Goal: Information Seeking & Learning: Find specific fact

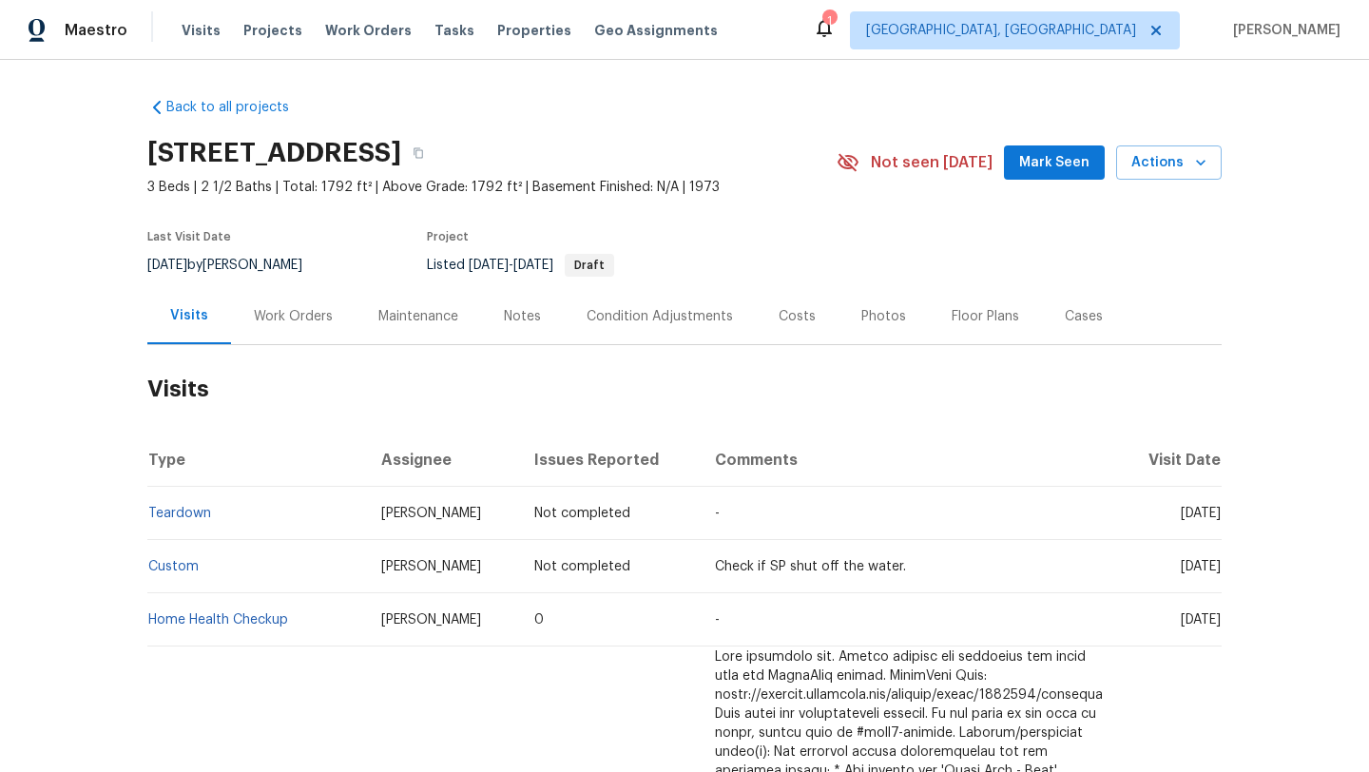
click at [293, 315] on div "Work Orders" at bounding box center [293, 316] width 79 height 19
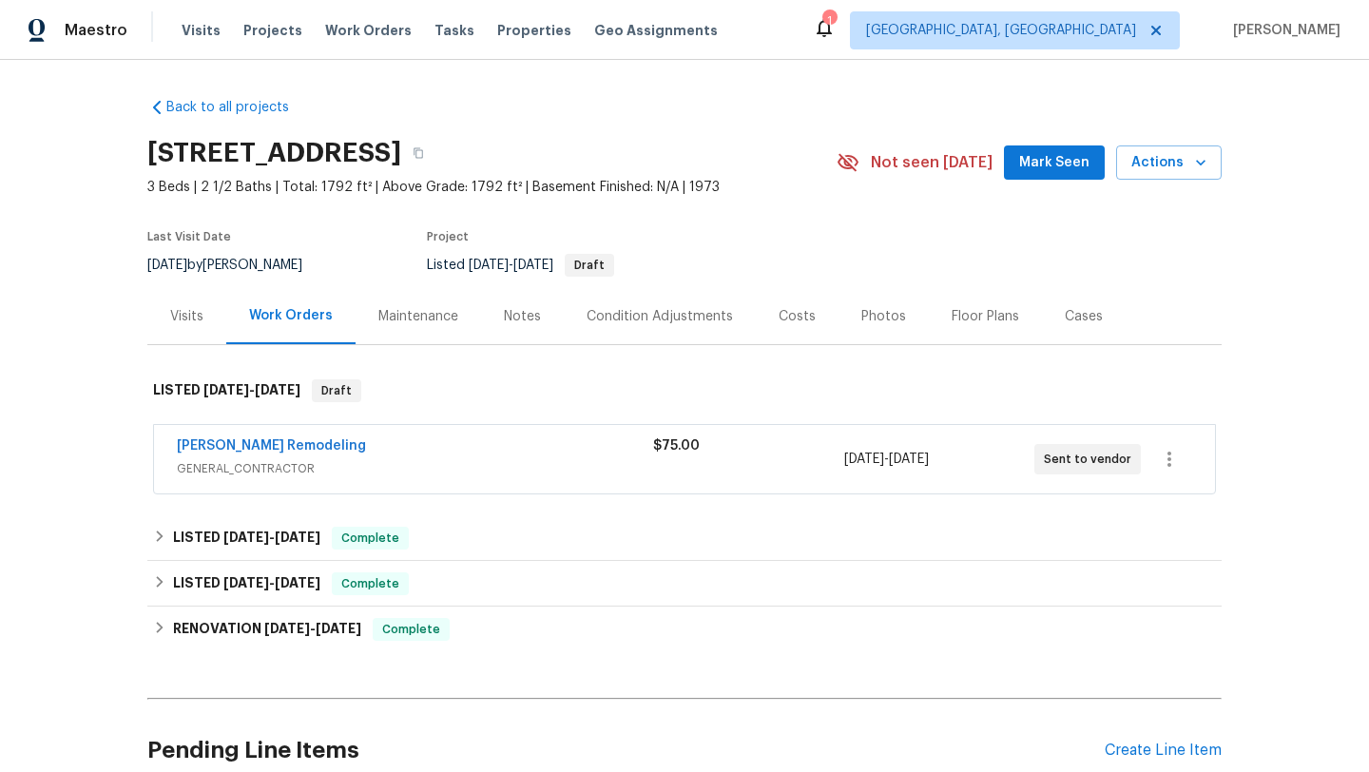
click at [389, 462] on span "GENERAL_CONTRACTOR" at bounding box center [415, 468] width 476 height 19
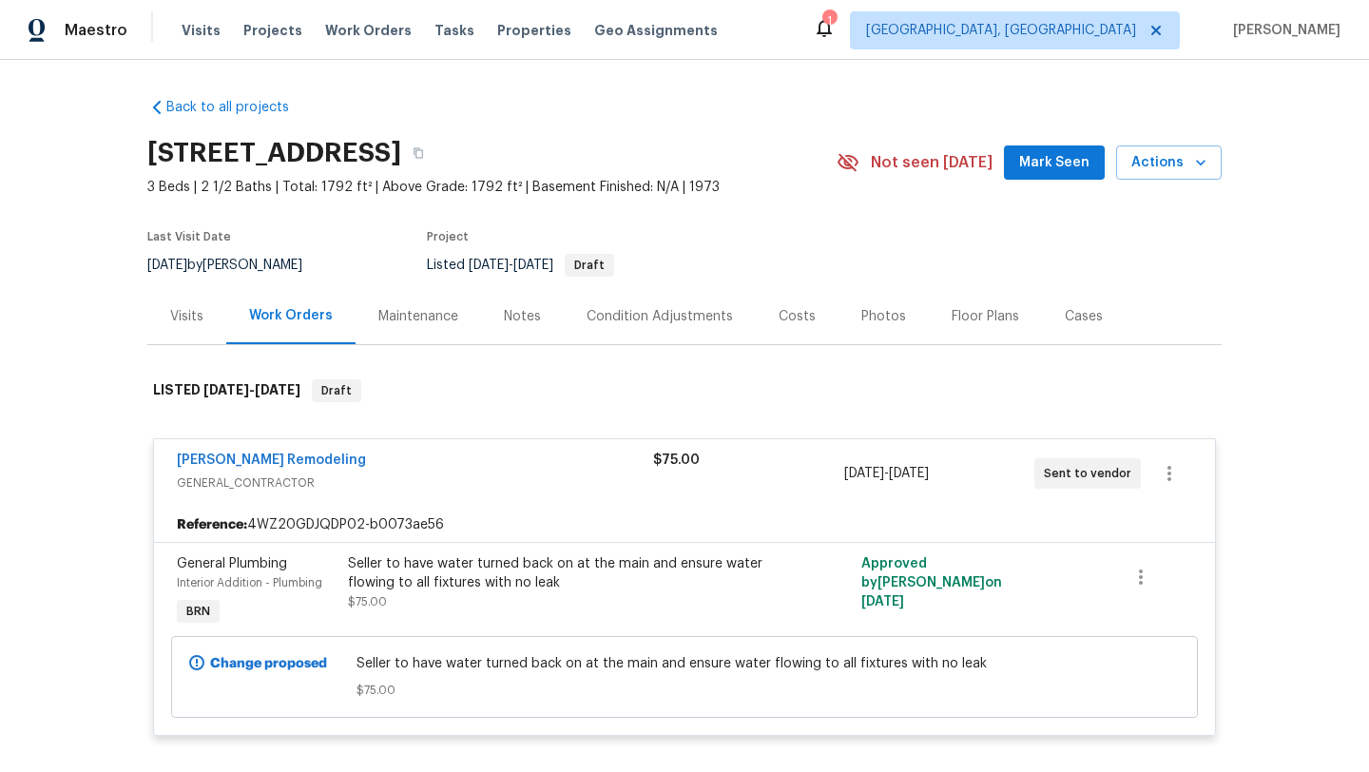
scroll to position [16, 0]
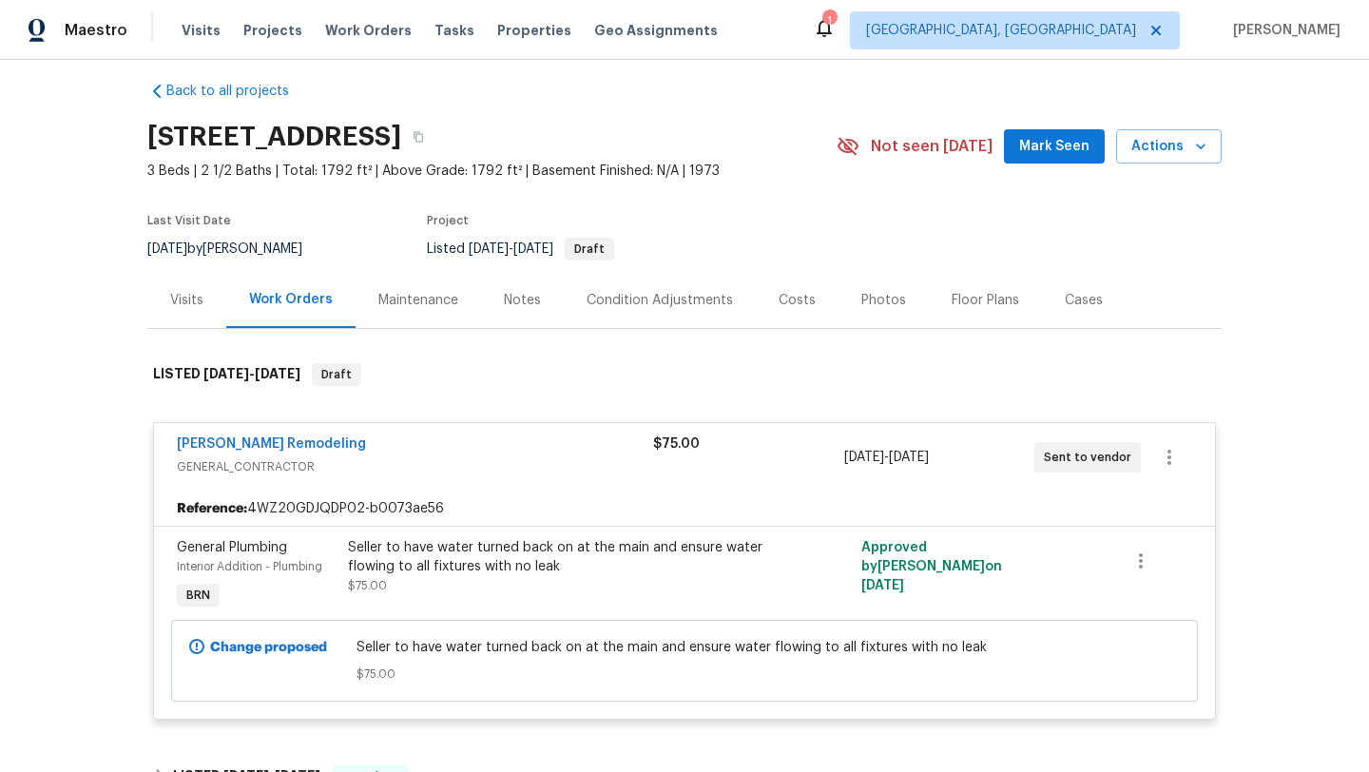
click at [189, 319] on div "Visits" at bounding box center [186, 300] width 79 height 56
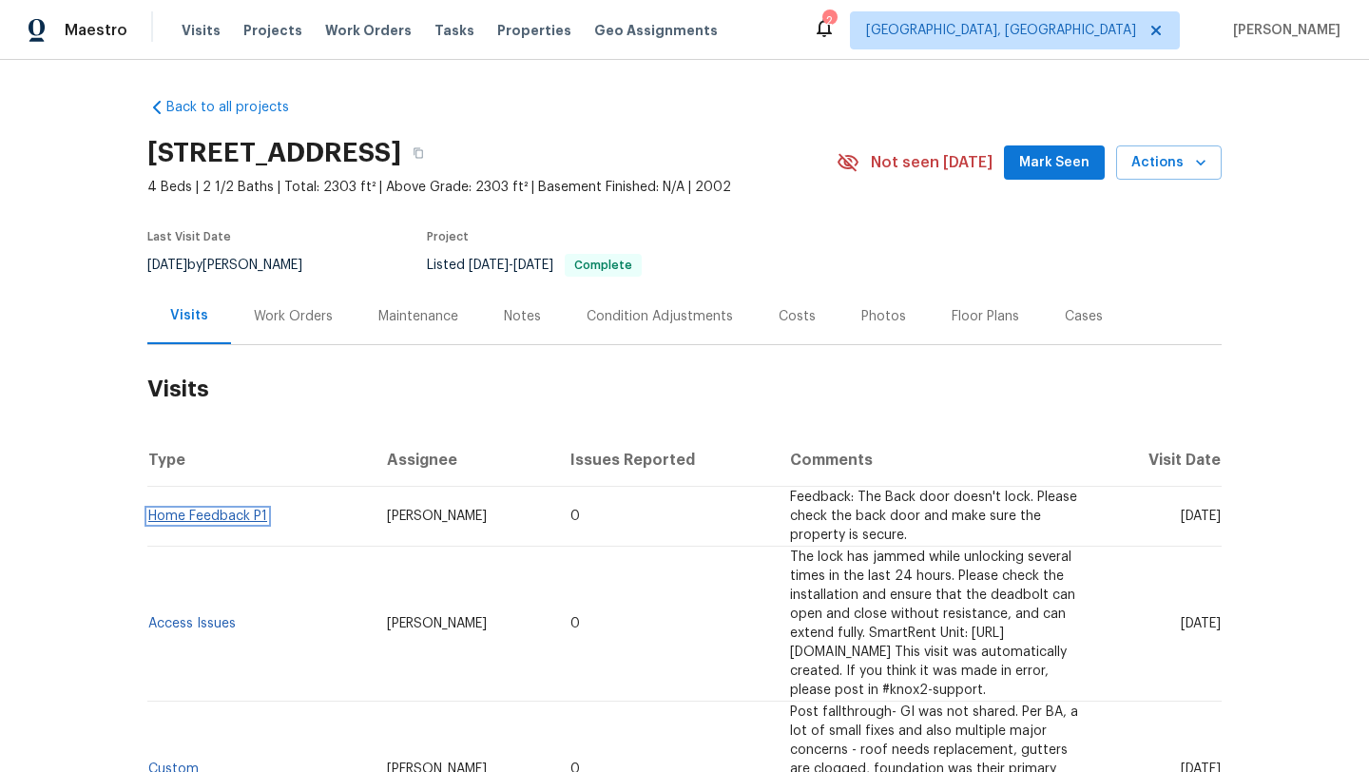
click at [229, 513] on link "Home Feedback P1" at bounding box center [207, 516] width 119 height 13
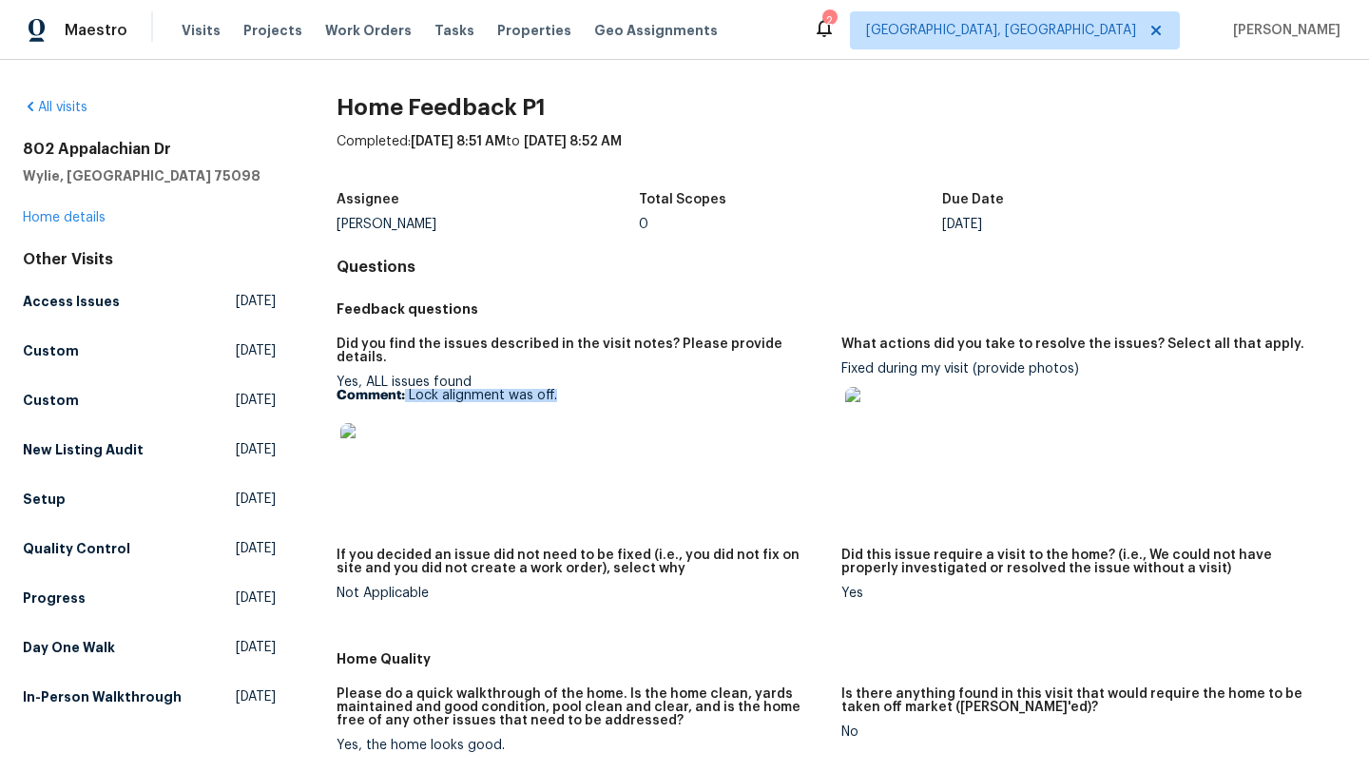
drag, startPoint x: 568, startPoint y: 381, endPoint x: 402, endPoint y: 382, distance: 165.4
click at [403, 389] on p "Comment: Lock alignment was off." at bounding box center [582, 395] width 490 height 13
copy p "Lock alignment was off."
click at [84, 215] on link "Home details" at bounding box center [64, 217] width 83 height 13
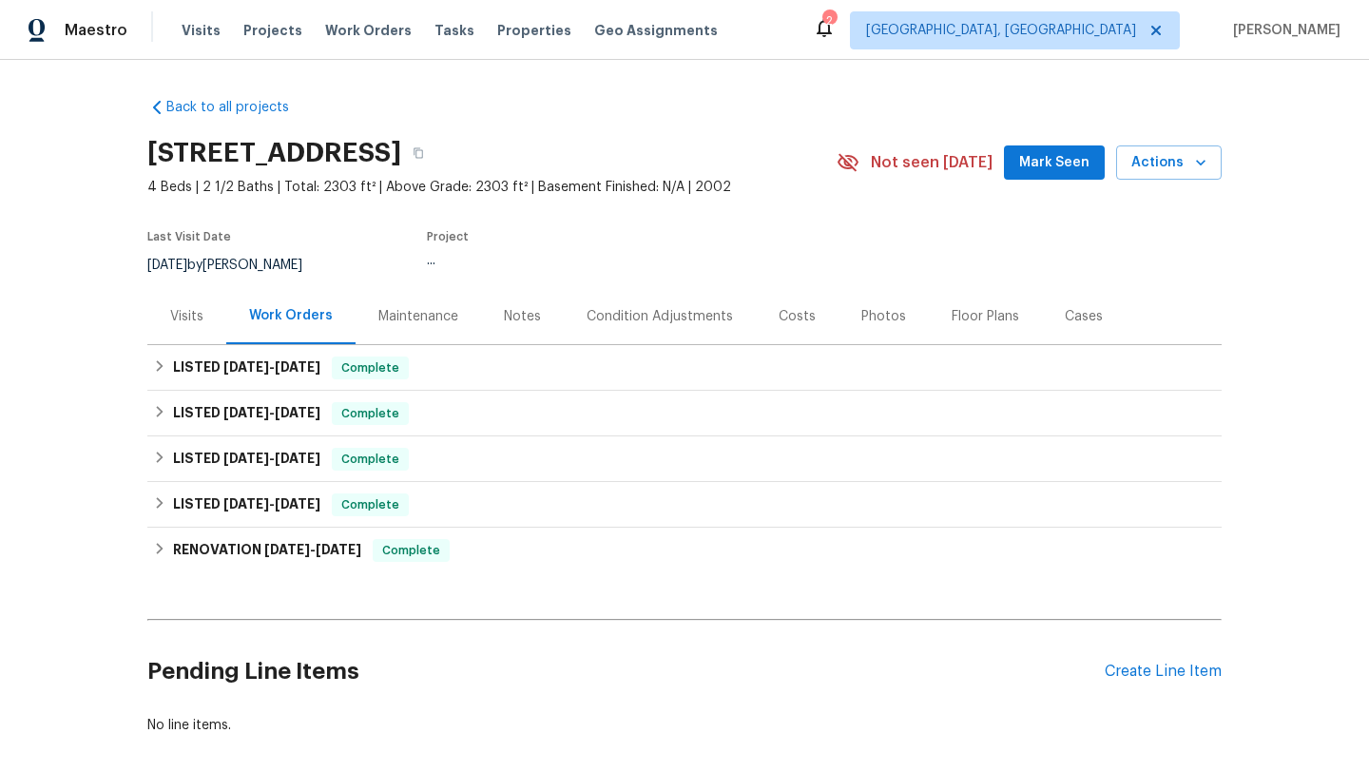
click at [180, 307] on div "Visits" at bounding box center [186, 316] width 33 height 19
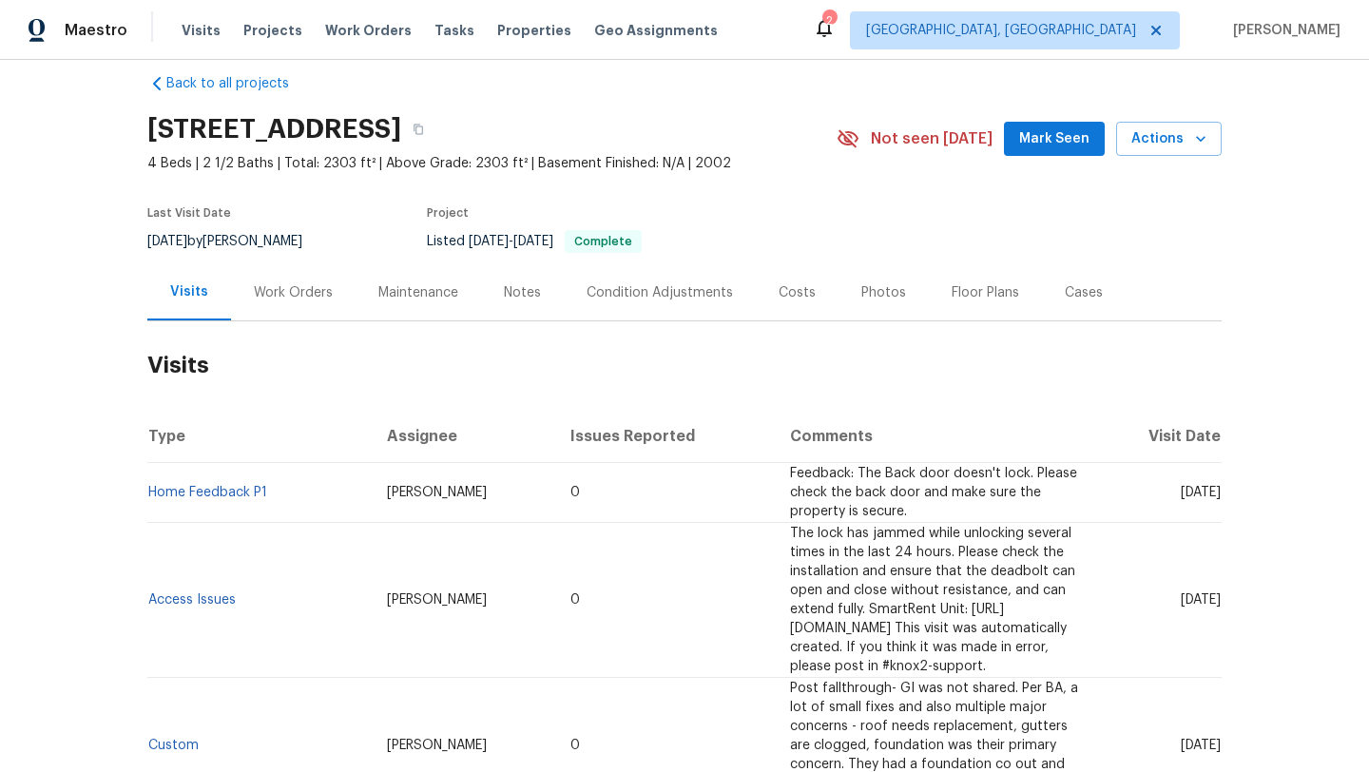
scroll to position [47, 0]
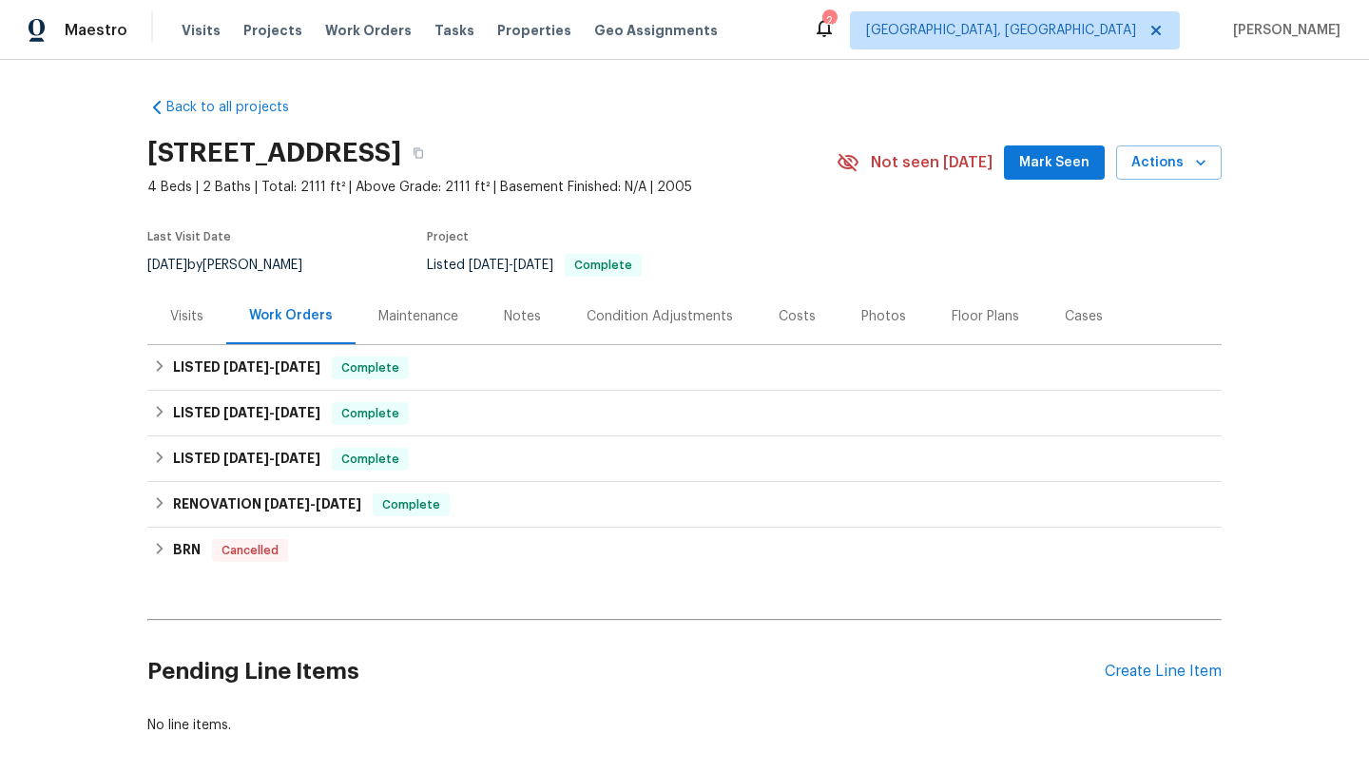
click at [175, 334] on div "Visits" at bounding box center [186, 316] width 79 height 56
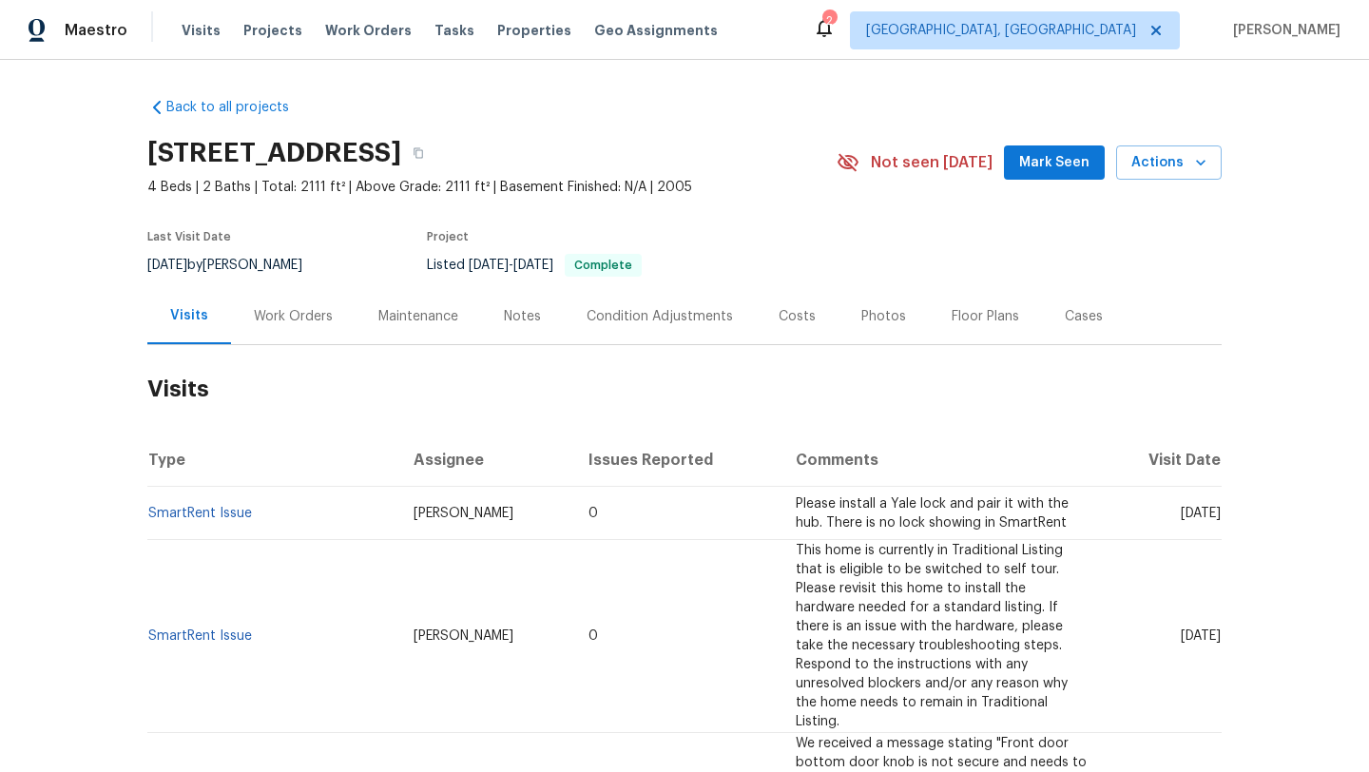
drag, startPoint x: 1141, startPoint y: 529, endPoint x: 1217, endPoint y: 532, distance: 76.2
click at [1217, 520] on span "Tue, May 20 2025" at bounding box center [1201, 513] width 40 height 13
copy span "May 20 2025"
click at [299, 319] on div "Work Orders" at bounding box center [293, 316] width 79 height 19
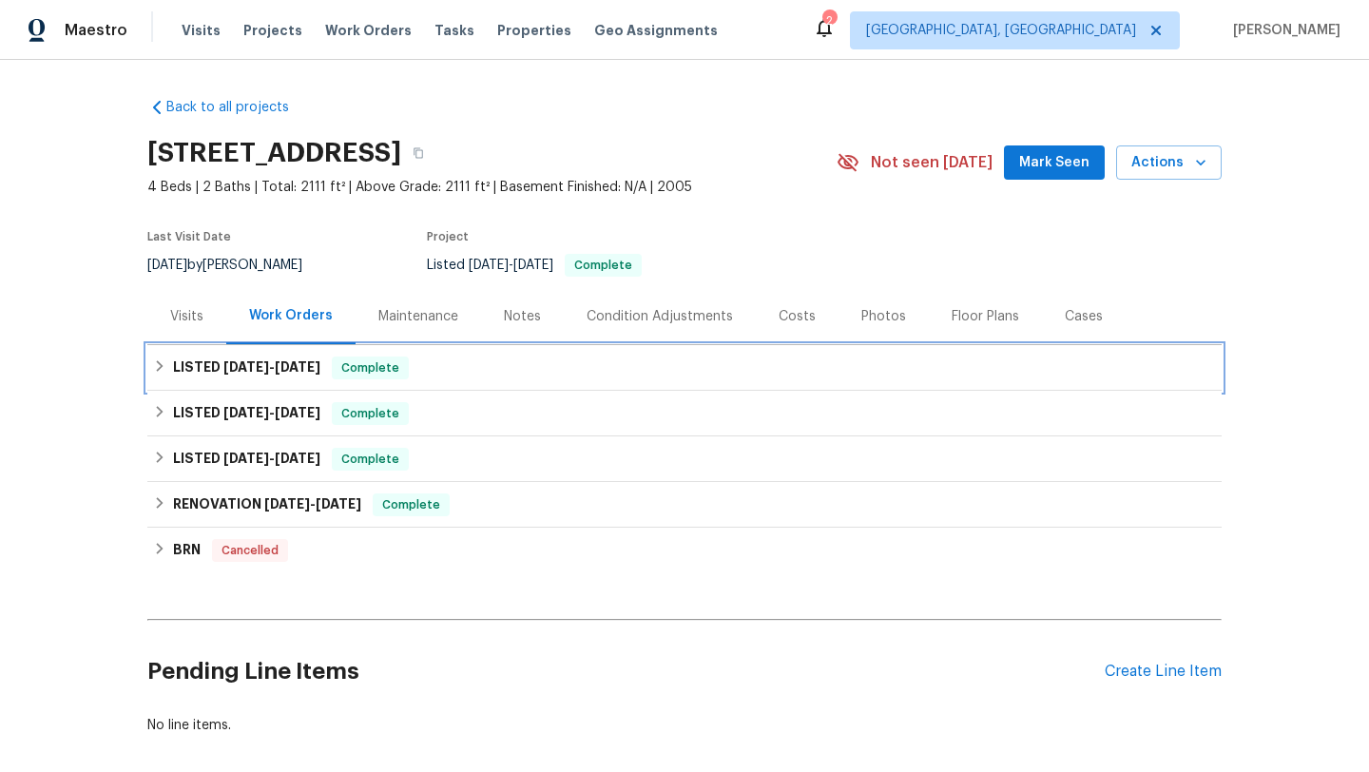
click at [318, 375] on h6 "LISTED 5/19/25 - 5/20/25" at bounding box center [246, 368] width 147 height 23
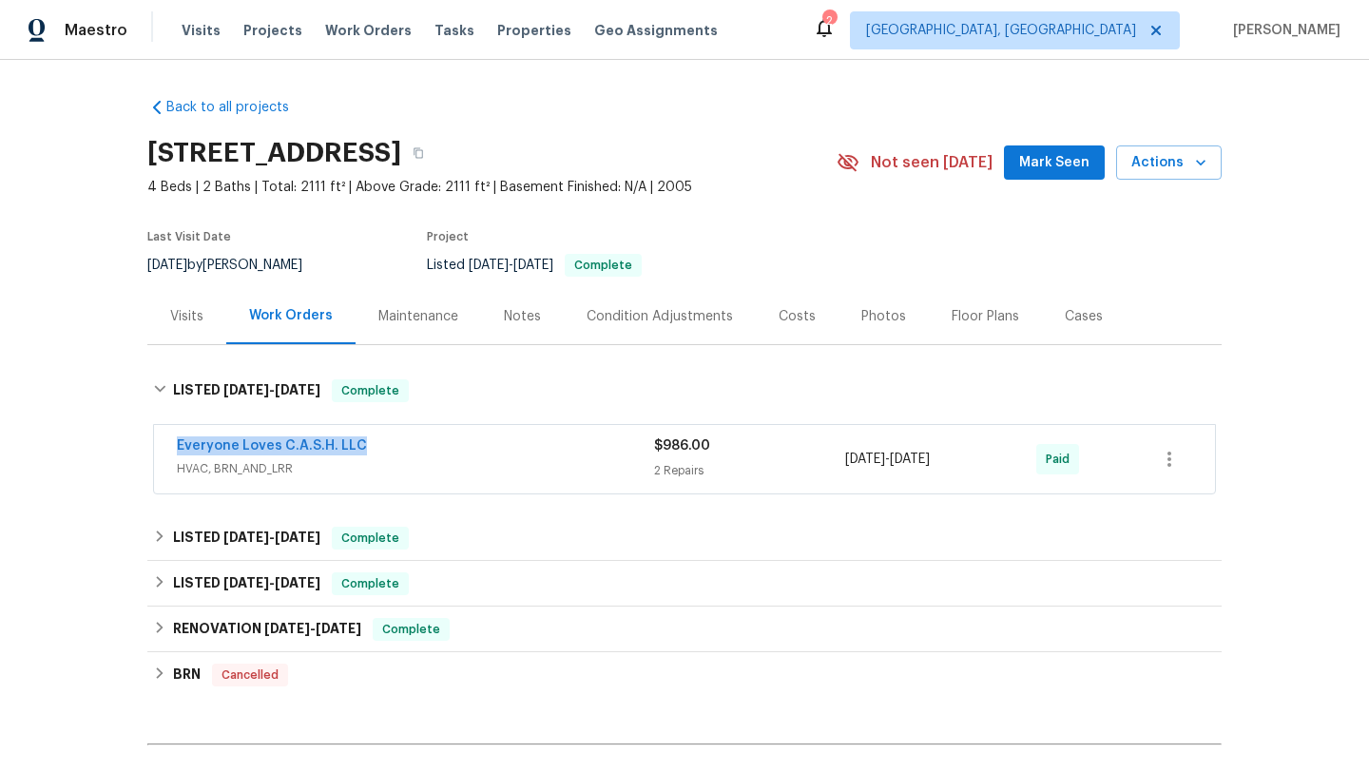
drag, startPoint x: 381, startPoint y: 449, endPoint x: 154, endPoint y: 447, distance: 227.2
click at [154, 447] on div "Everyone Loves C.A.S.H. LLC HVAC, BRN_AND_LRR $986.00 2 Repairs 5/19/2025 - 5/2…" at bounding box center [684, 459] width 1061 height 68
copy link "Everyone Loves C.A.S.H. LLC"
drag, startPoint x: 993, startPoint y: 467, endPoint x: 843, endPoint y: 463, distance: 149.3
click at [843, 463] on div "Everyone Loves C.A.S.H. LLC HVAC, BRN_AND_LRR $986.00 2 Repairs 5/19/2025 - 5/2…" at bounding box center [662, 459] width 970 height 46
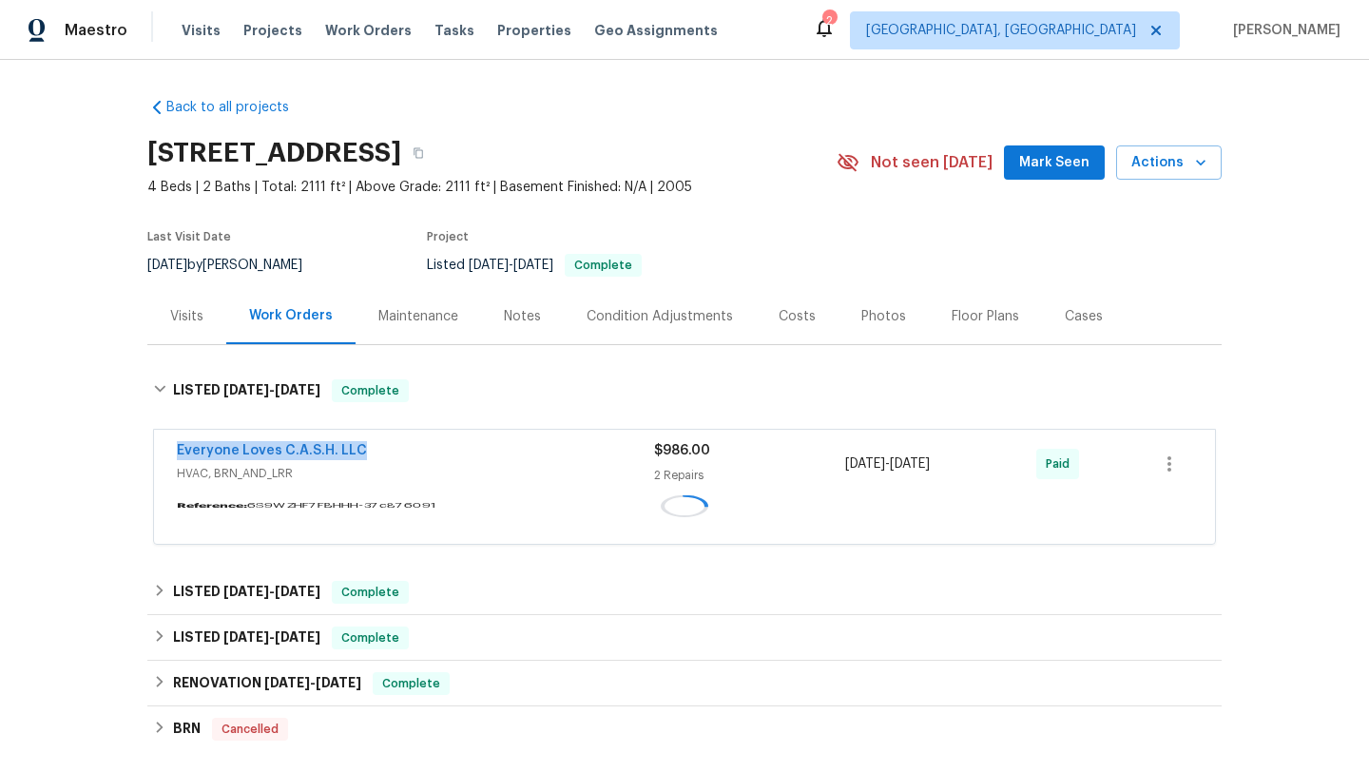
copy div "5/19/2025 - 5/20/2025"
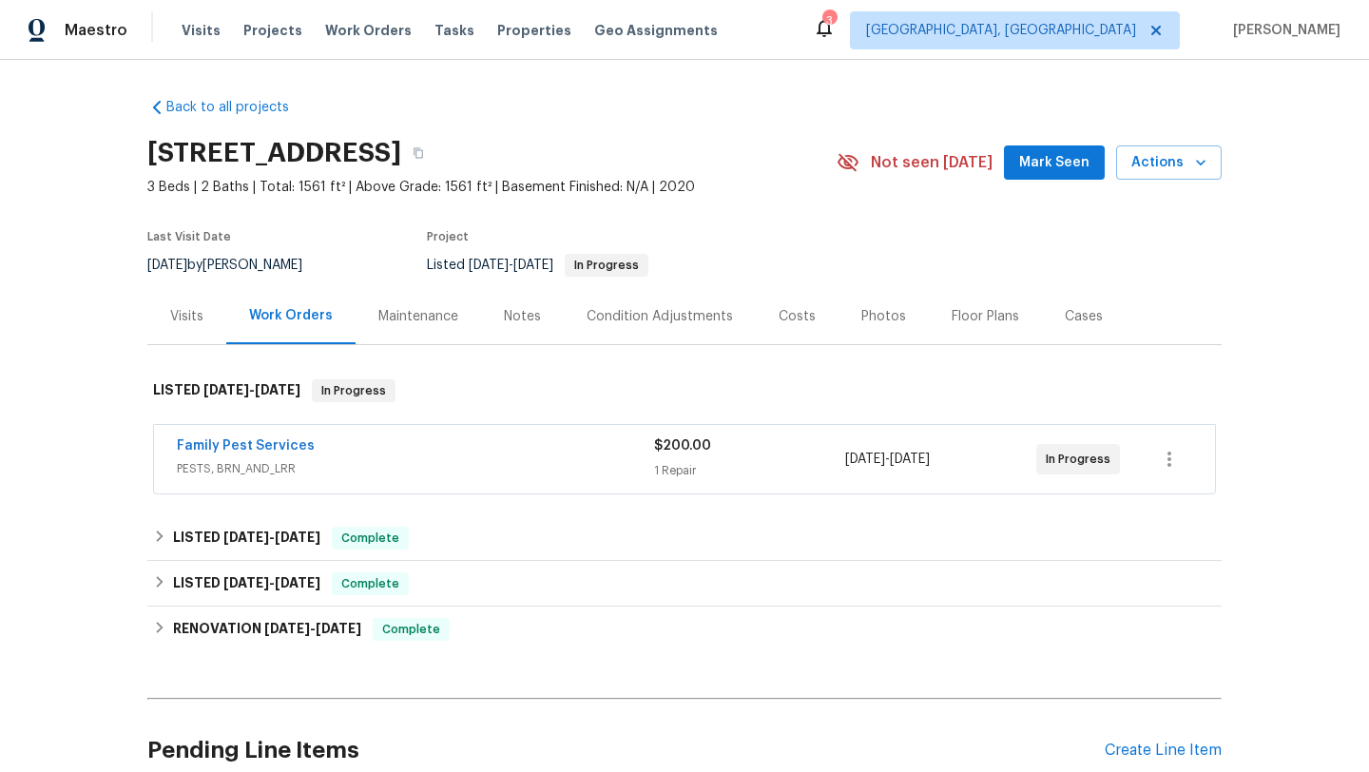
click at [196, 327] on div "Visits" at bounding box center [186, 316] width 79 height 56
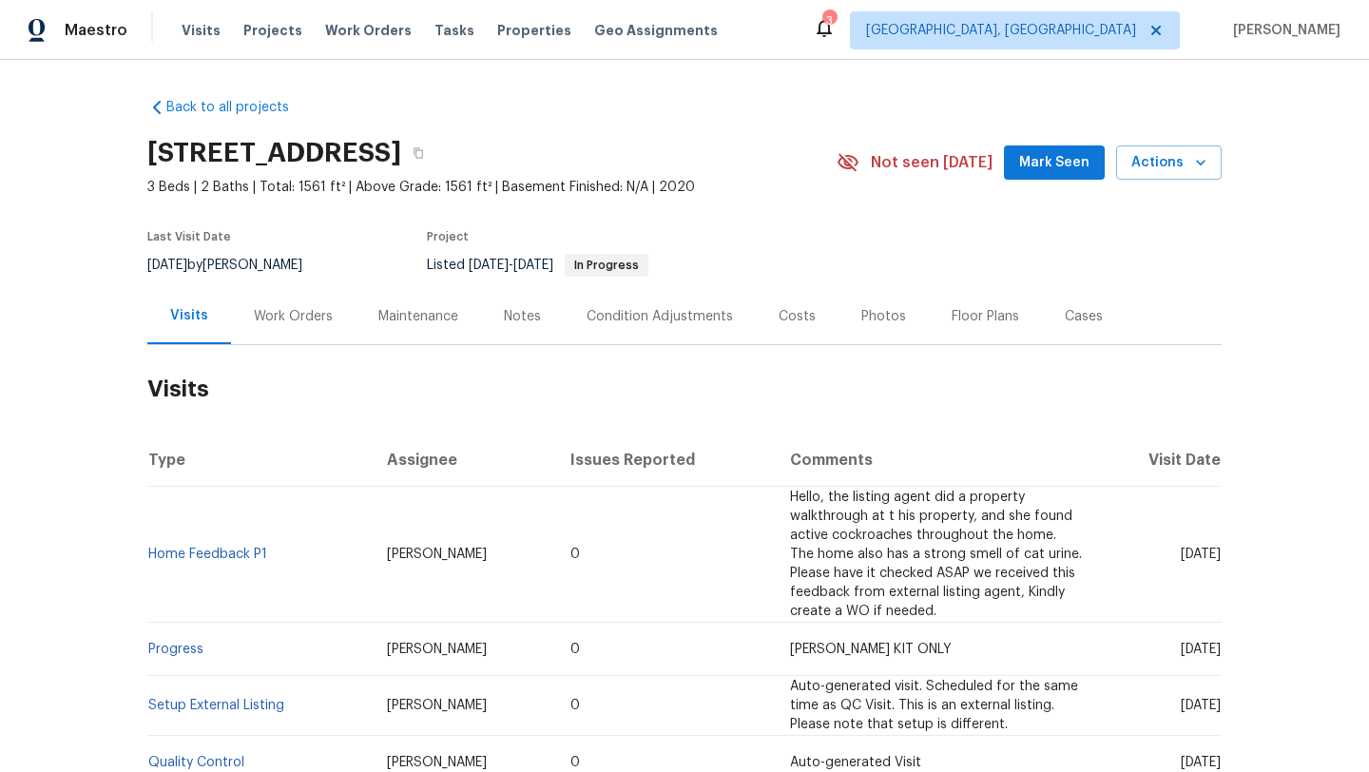
drag, startPoint x: 1151, startPoint y: 554, endPoint x: 1214, endPoint y: 568, distance: 64.1
click at [1214, 568] on td "Mon, Jul 07 2025" at bounding box center [1159, 555] width 125 height 136
copy span "Jul 07 2025"
click at [293, 335] on div "Work Orders" at bounding box center [293, 316] width 125 height 56
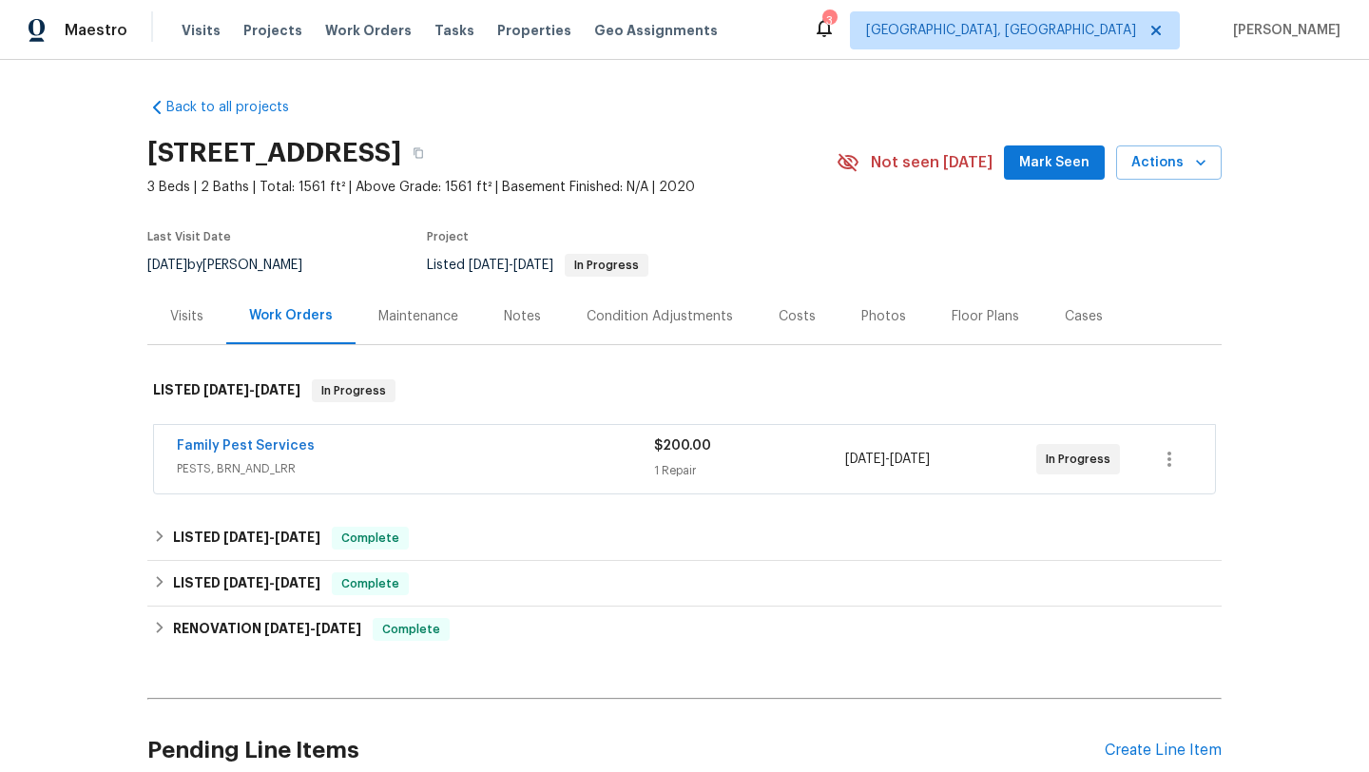
scroll to position [95, 0]
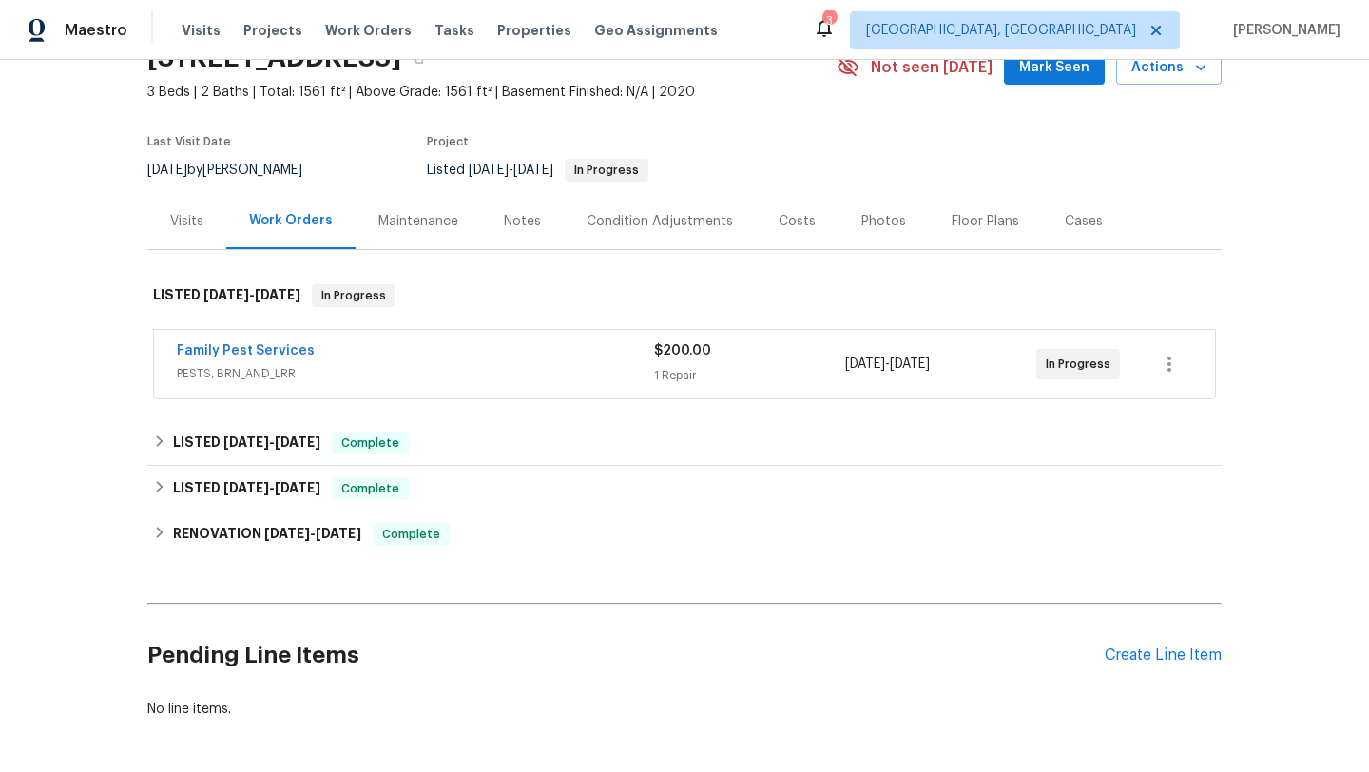
click at [398, 350] on div "Family Pest Services" at bounding box center [415, 352] width 477 height 23
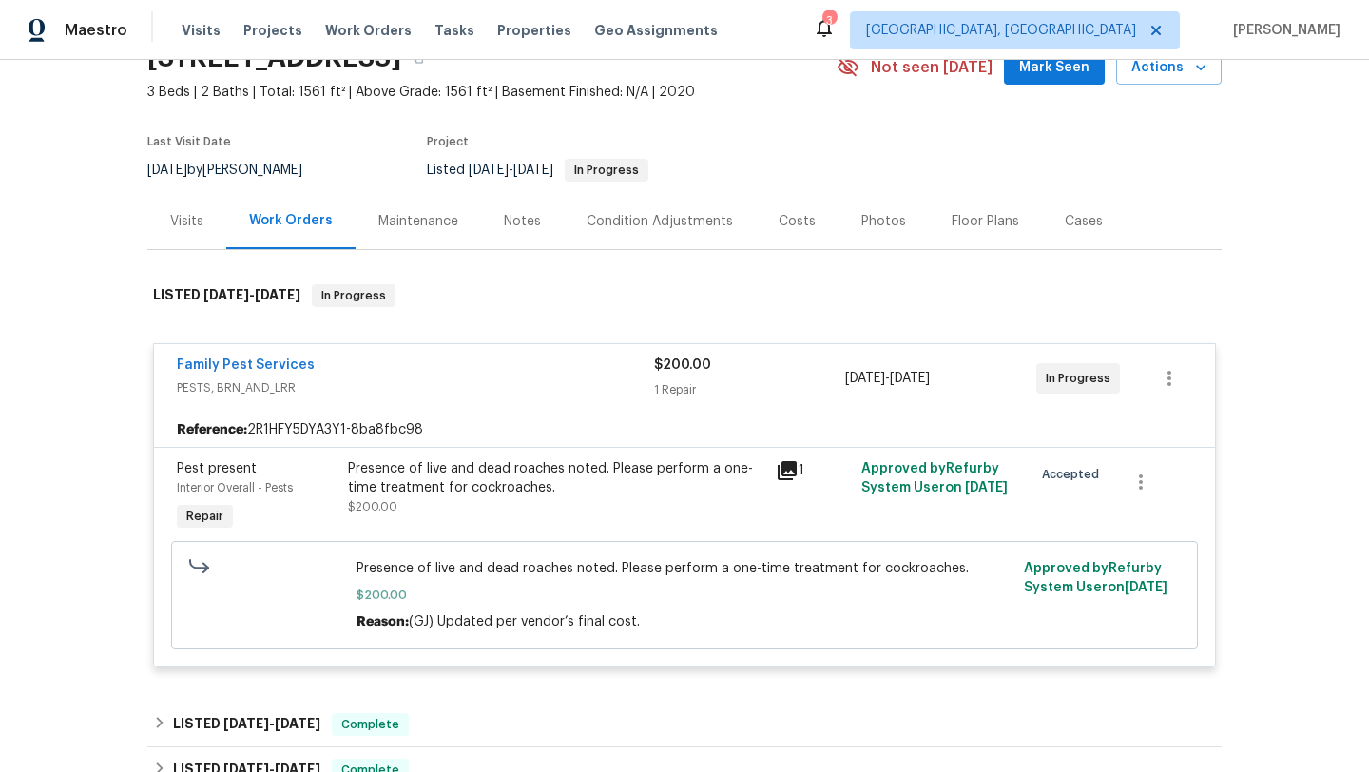
scroll to position [225, 0]
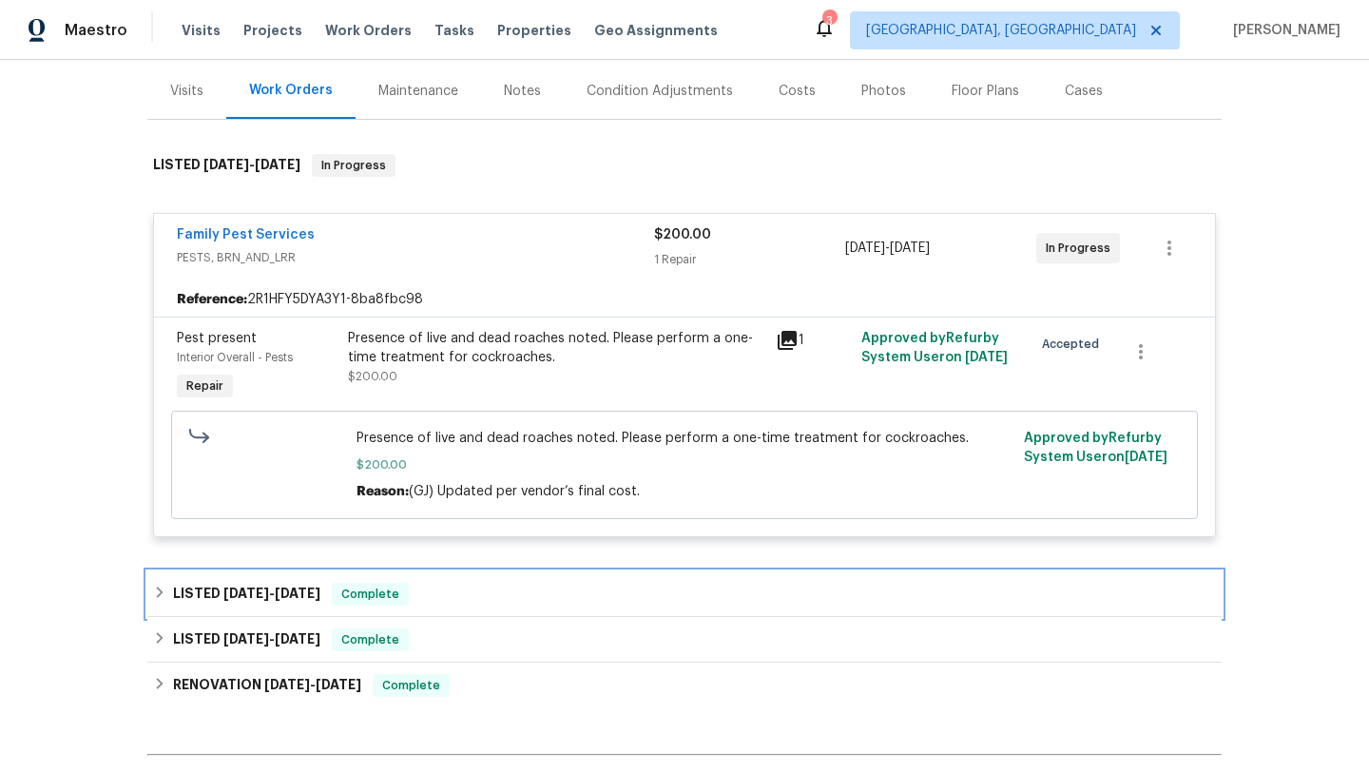
click at [415, 573] on div "LISTED 7/25/25 - 7/30/25 Complete" at bounding box center [684, 594] width 1074 height 46
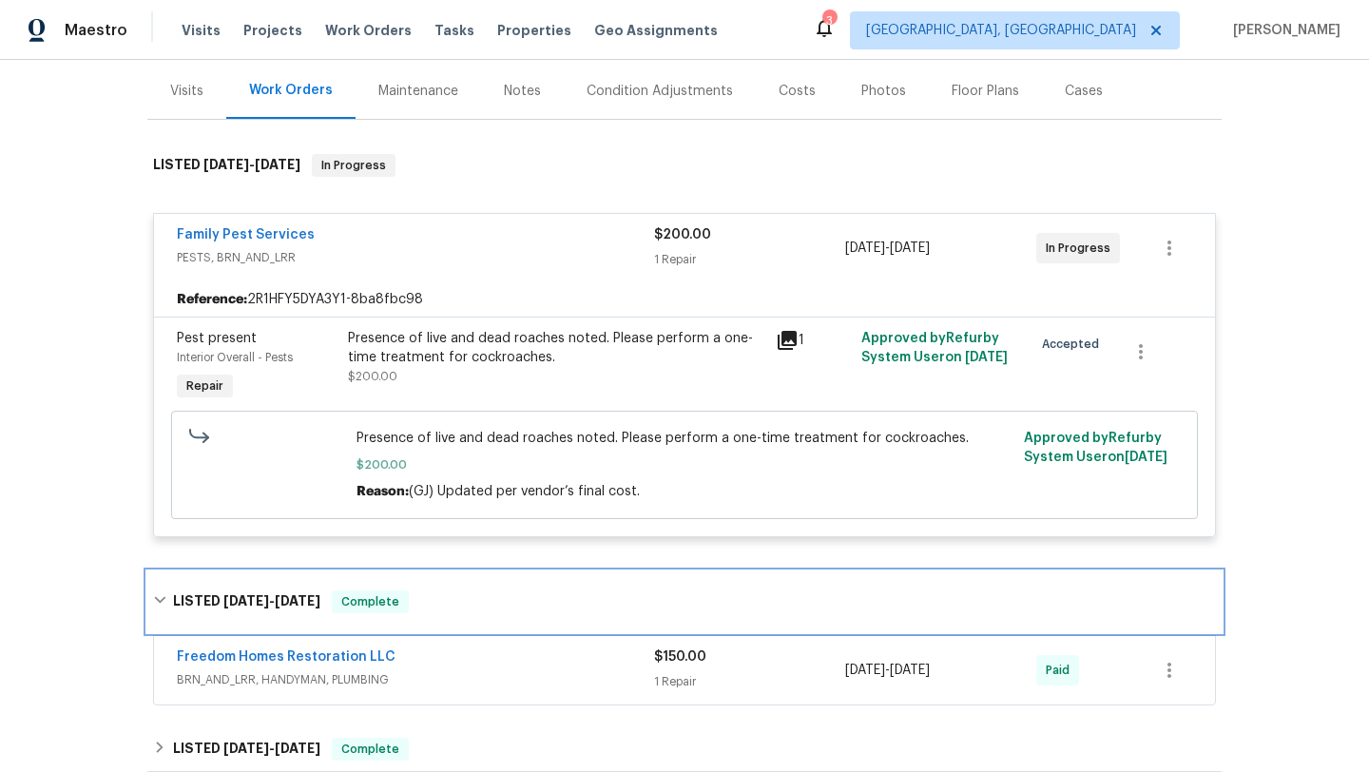
scroll to position [296, 0]
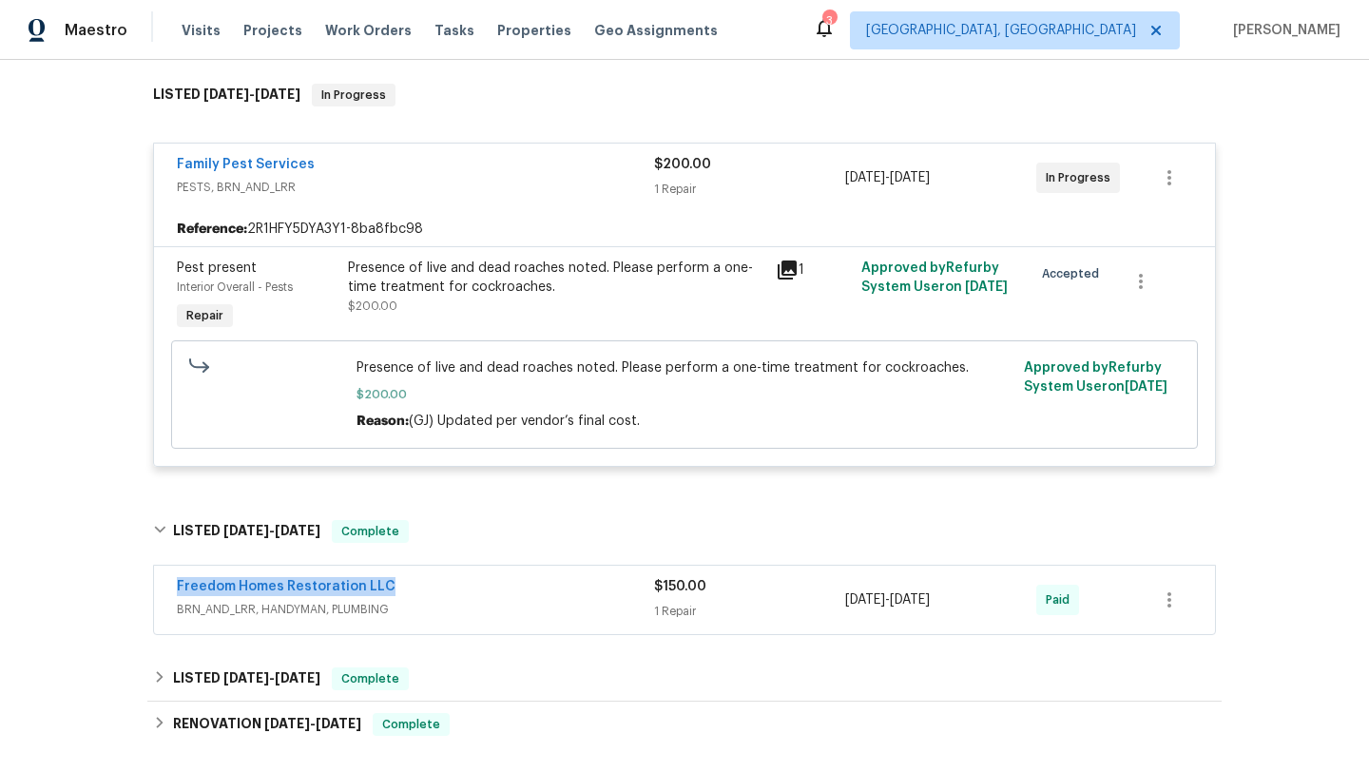
copy link "Freedom Homes Restoration LLC"
drag, startPoint x: 390, startPoint y: 587, endPoint x: 168, endPoint y: 581, distance: 221.6
click at [168, 581] on div "Freedom Homes Restoration LLC BRN_AND_LRR, HANDYMAN, PLUMBING $150.00 1 Repair …" at bounding box center [684, 600] width 1061 height 68
drag, startPoint x: 997, startPoint y: 605, endPoint x: 834, endPoint y: 603, distance: 163.5
click at [833, 603] on div "Freedom Homes Restoration LLC BRN_AND_LRR, HANDYMAN, PLUMBING $150.00 1 Repair …" at bounding box center [662, 600] width 970 height 46
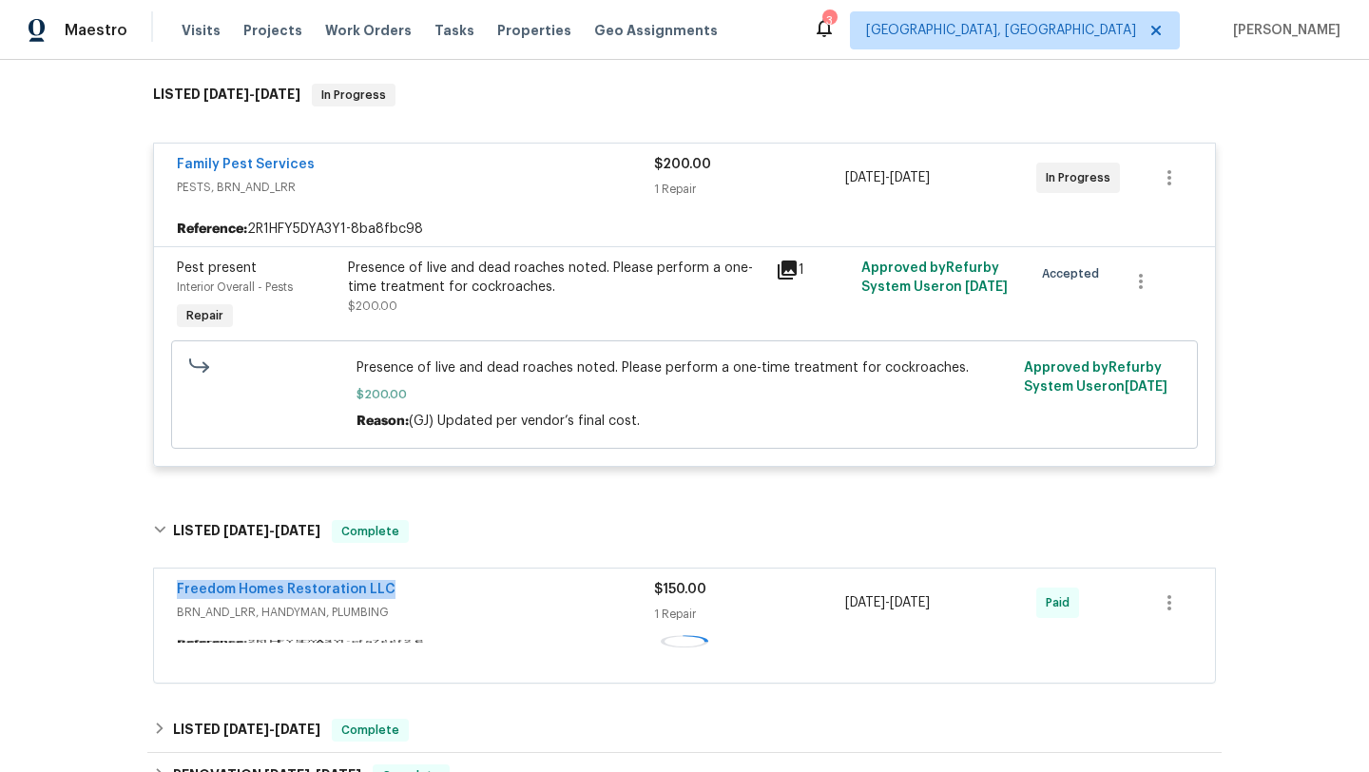
copy div "7/28/2025 - 7/29/2025"
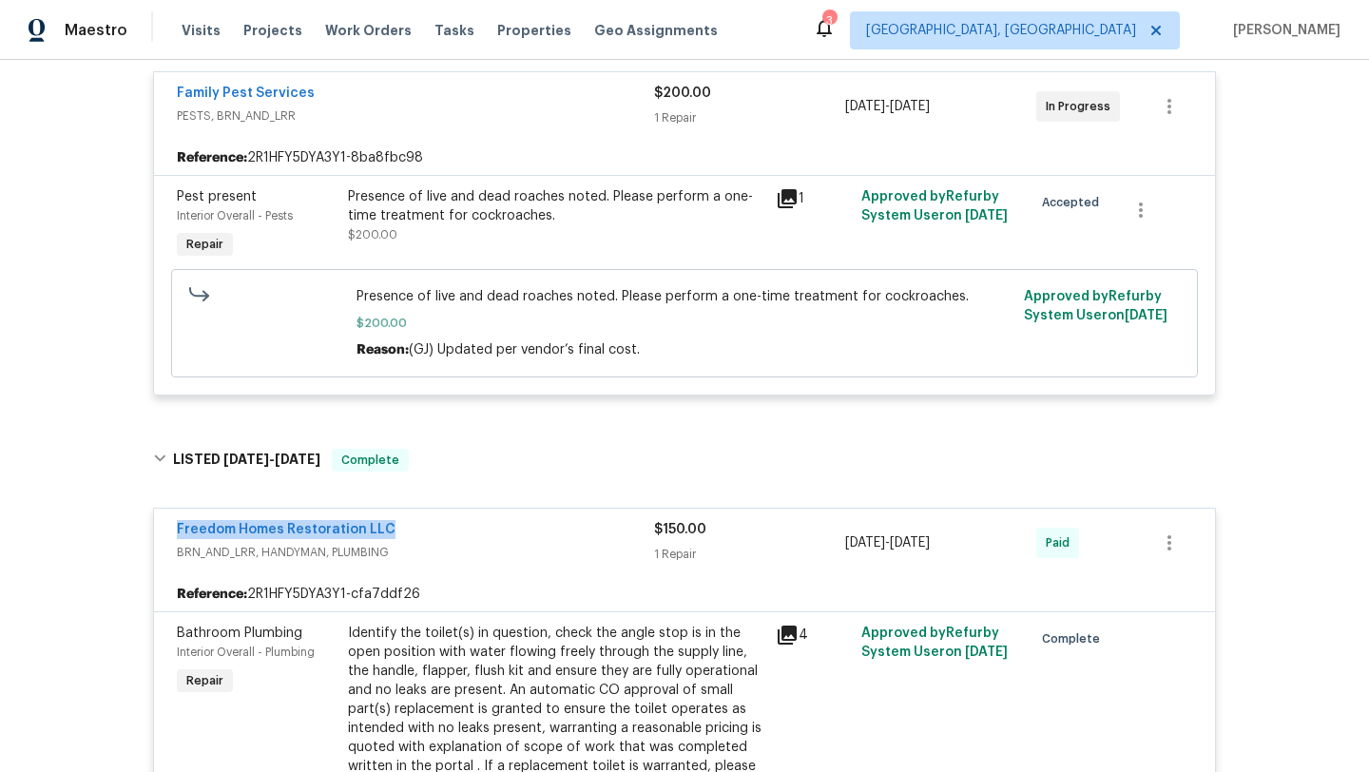
scroll to position [472, 0]
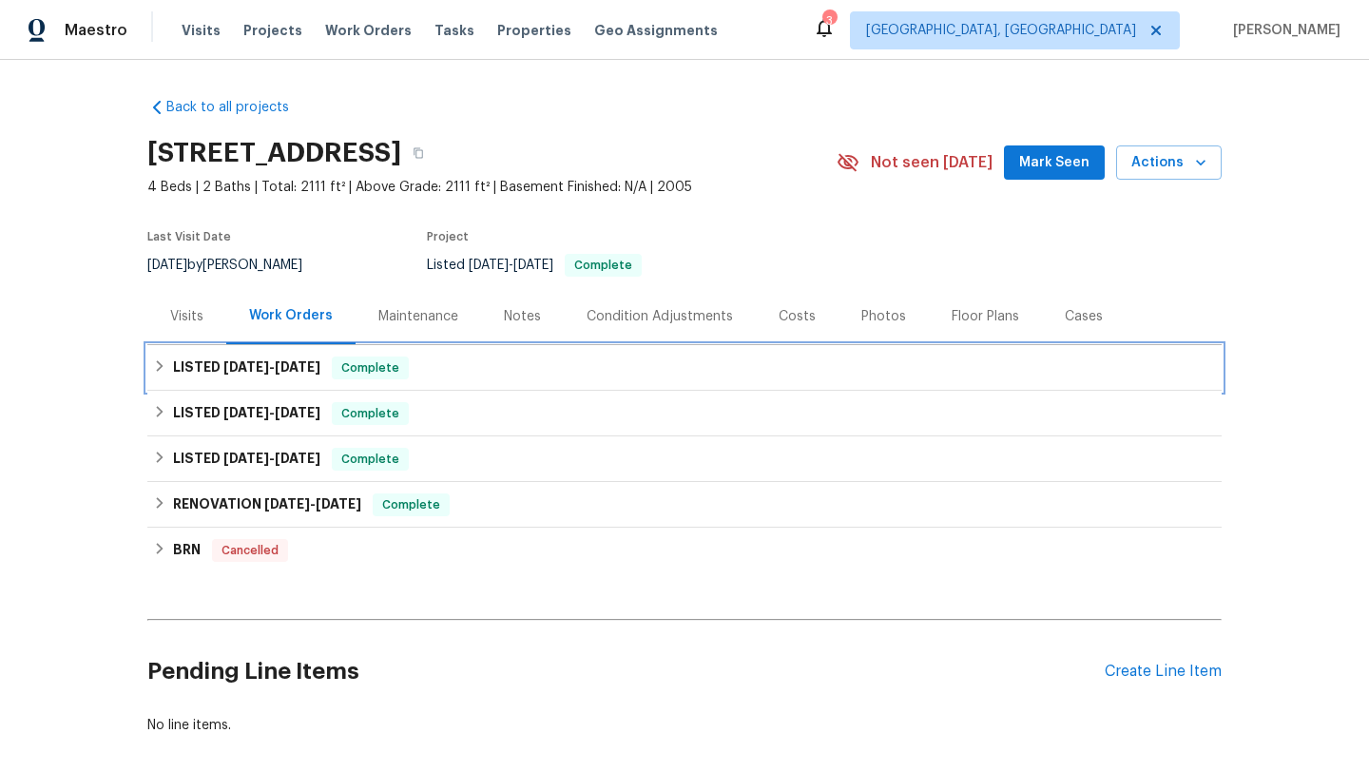
click at [361, 366] on span "Complete" at bounding box center [370, 367] width 73 height 19
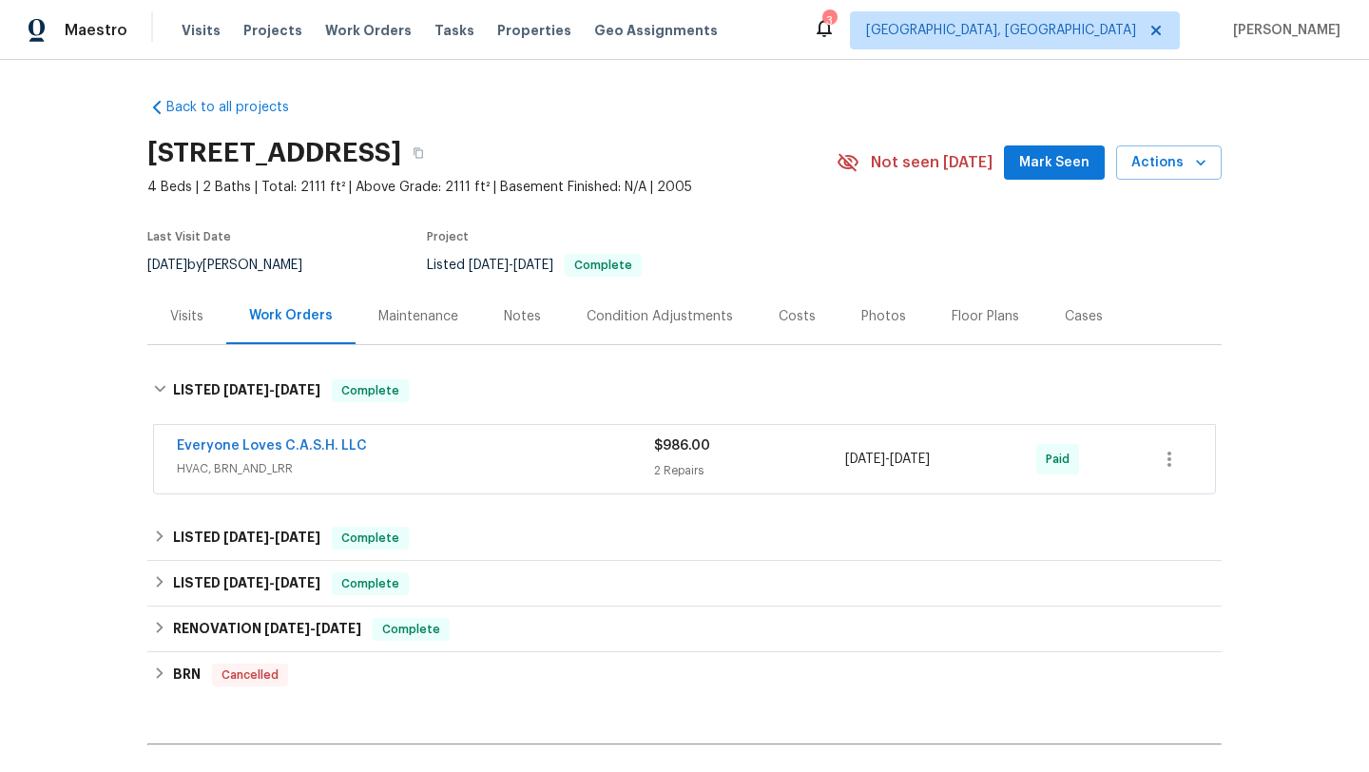
click at [202, 333] on div "Visits" at bounding box center [186, 316] width 79 height 56
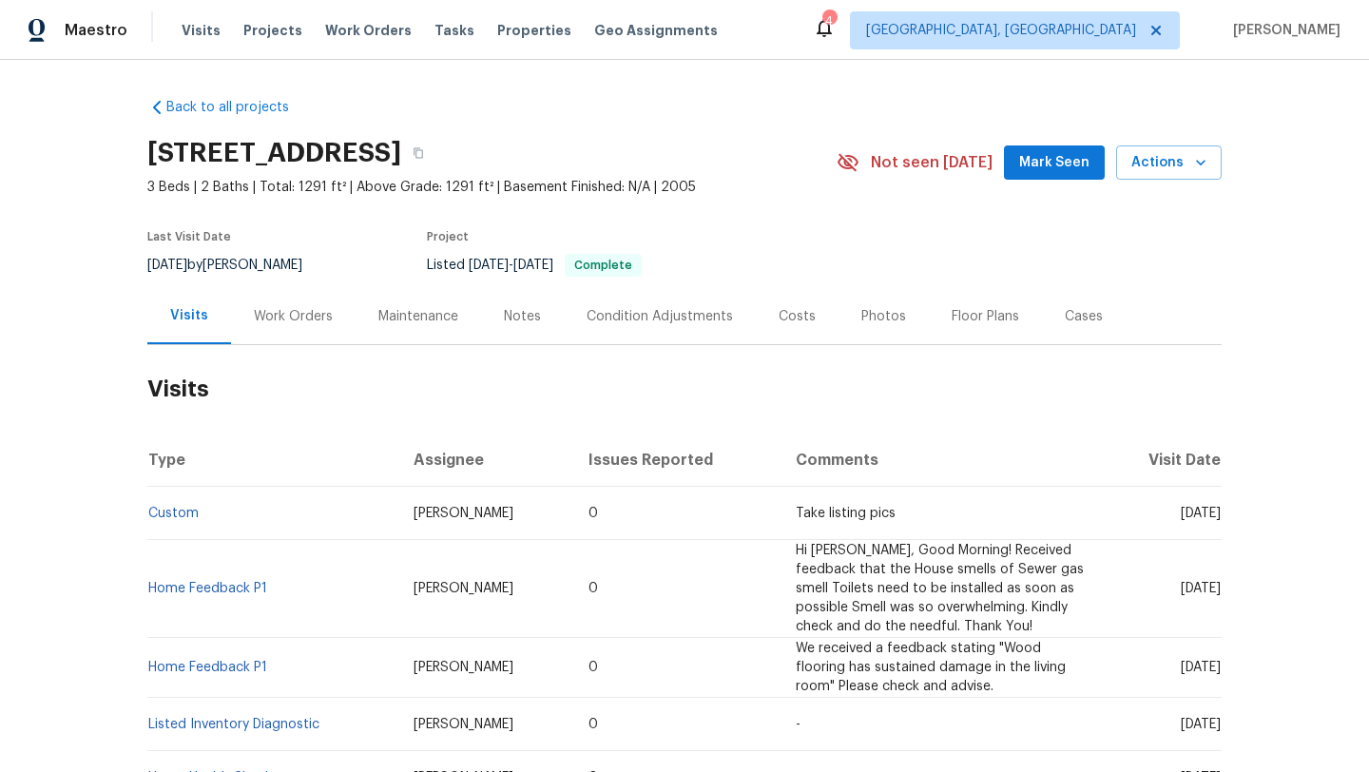
drag, startPoint x: 1141, startPoint y: 517, endPoint x: 1219, endPoint y: 521, distance: 78.1
click at [1219, 521] on td "[DATE]" at bounding box center [1162, 513] width 119 height 53
copy span "[DATE]"
click at [279, 314] on div "Work Orders" at bounding box center [293, 316] width 79 height 19
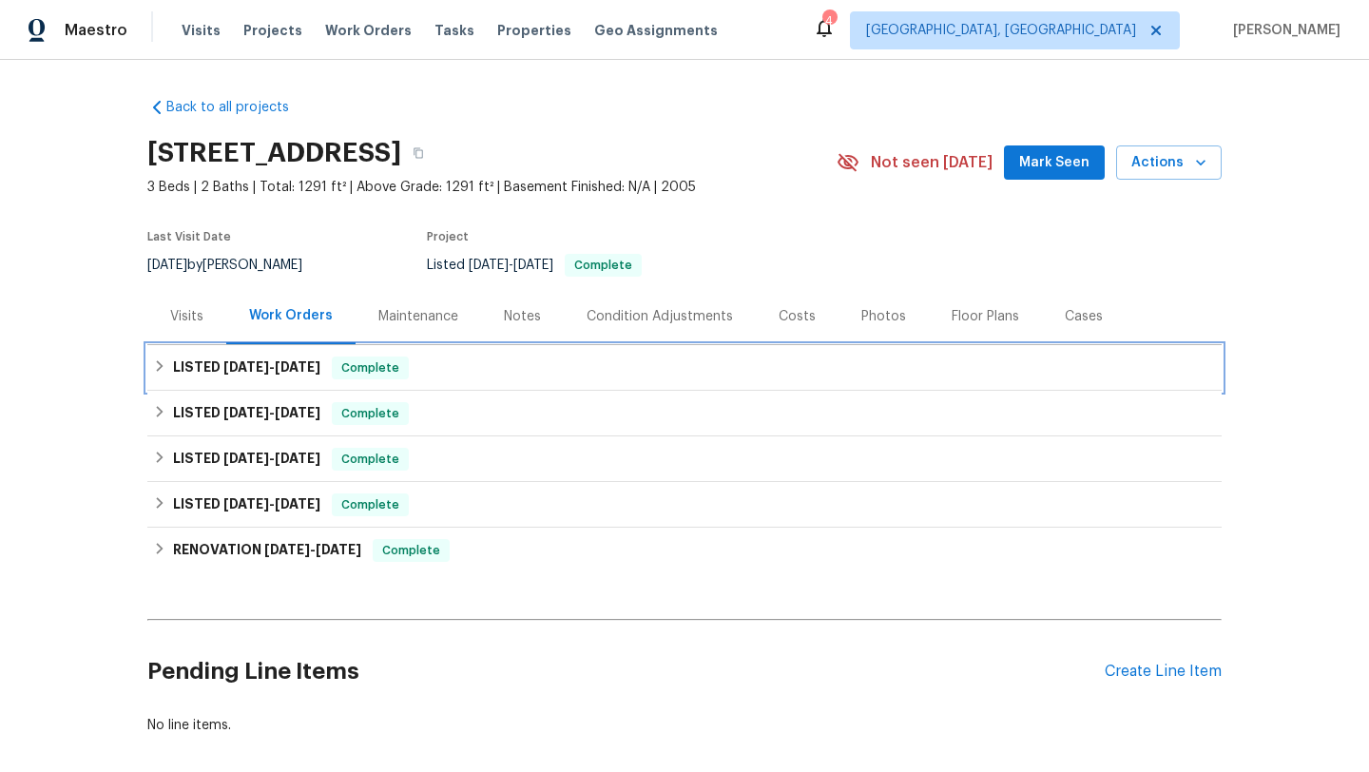
click at [296, 353] on div "LISTED [DATE] - [DATE] Complete" at bounding box center [684, 368] width 1074 height 46
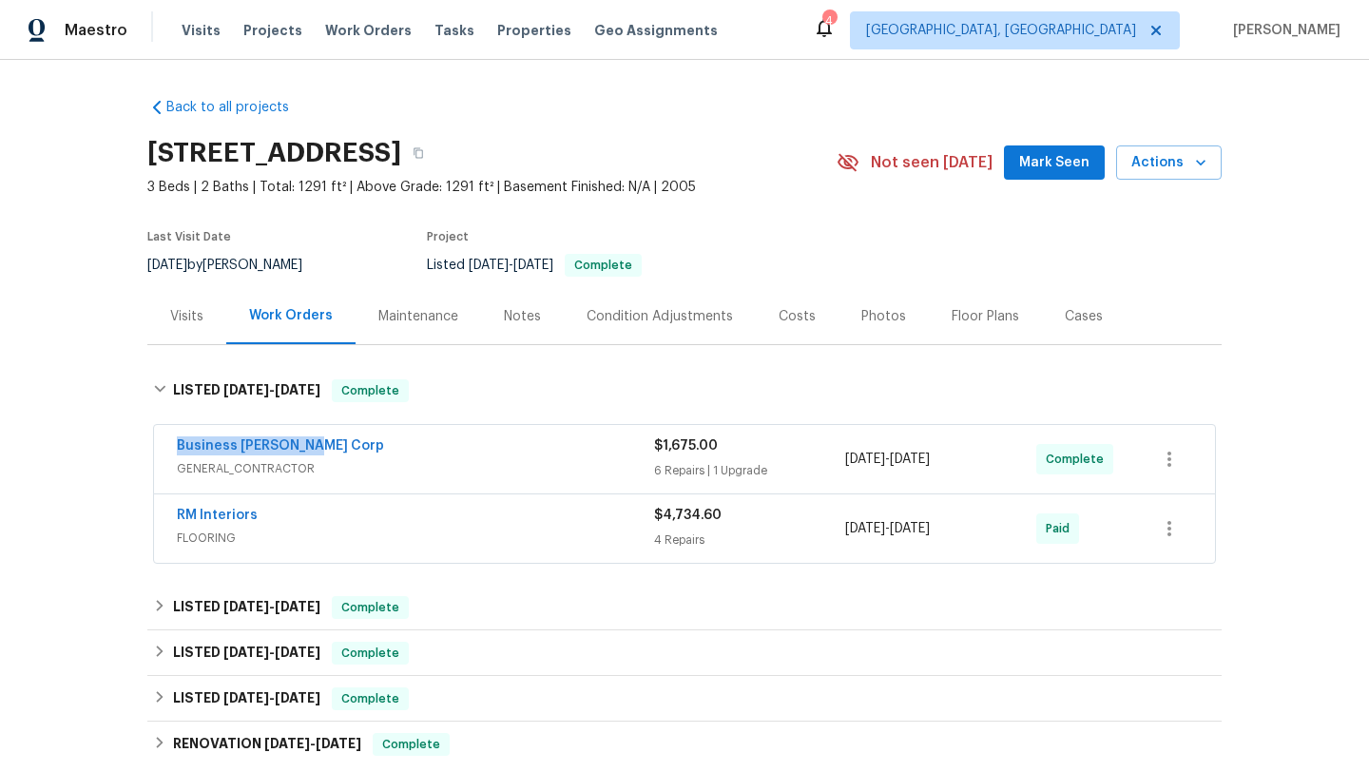
drag, startPoint x: 338, startPoint y: 448, endPoint x: 169, endPoint y: 435, distance: 169.7
click at [169, 435] on div "Business [PERSON_NAME] Corp GENERAL_CONTRACTOR $1,675.00 6 Repairs | 1 Upgrade …" at bounding box center [684, 459] width 1061 height 68
copy link "Business [PERSON_NAME] Corp"
drag, startPoint x: 981, startPoint y: 460, endPoint x: 834, endPoint y: 459, distance: 147.4
click at [834, 458] on div "Business [PERSON_NAME] Corp GENERAL_CONTRACTOR $1,675.00 6 Repairs | 1 Upgrade …" at bounding box center [662, 459] width 970 height 46
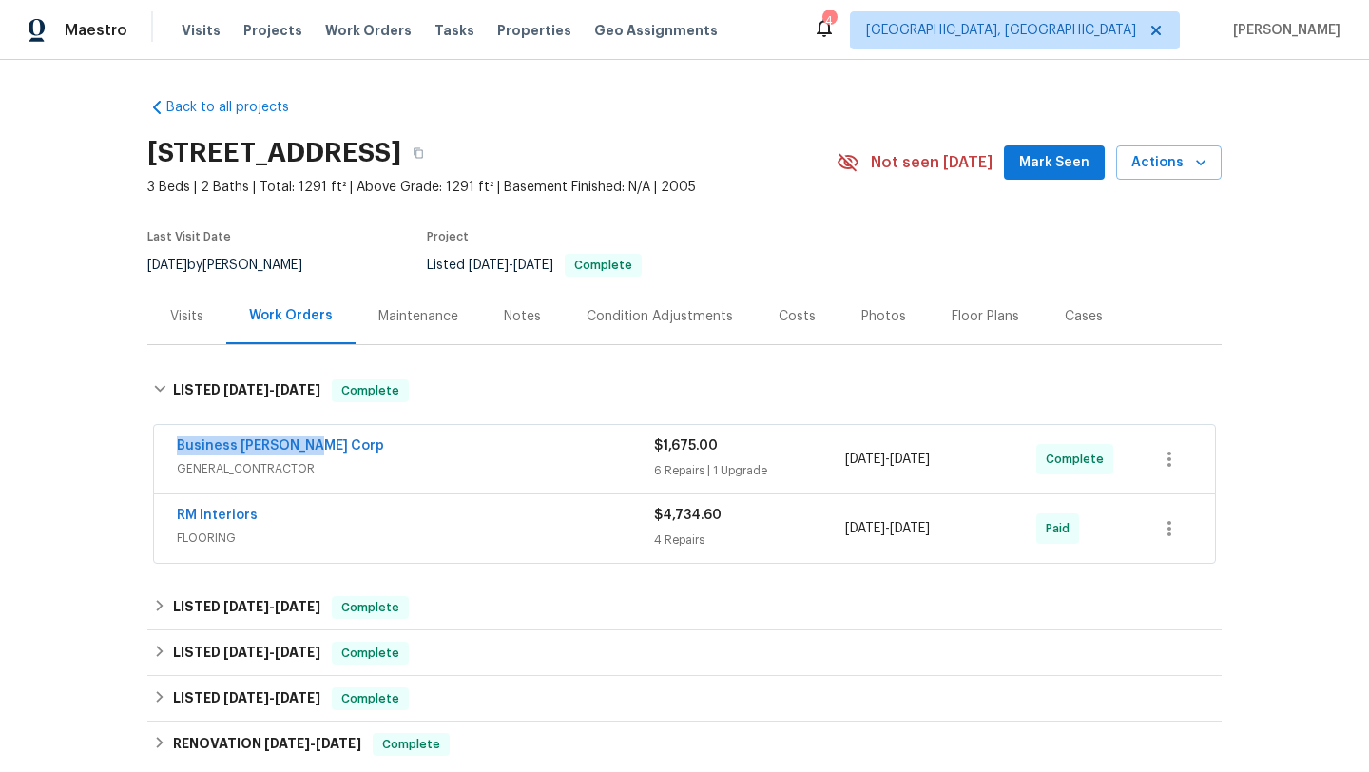
copy div "6 Repairs | 1 Upgrade [DATE] - [DATE]"
